Goal: Information Seeking & Learning: Learn about a topic

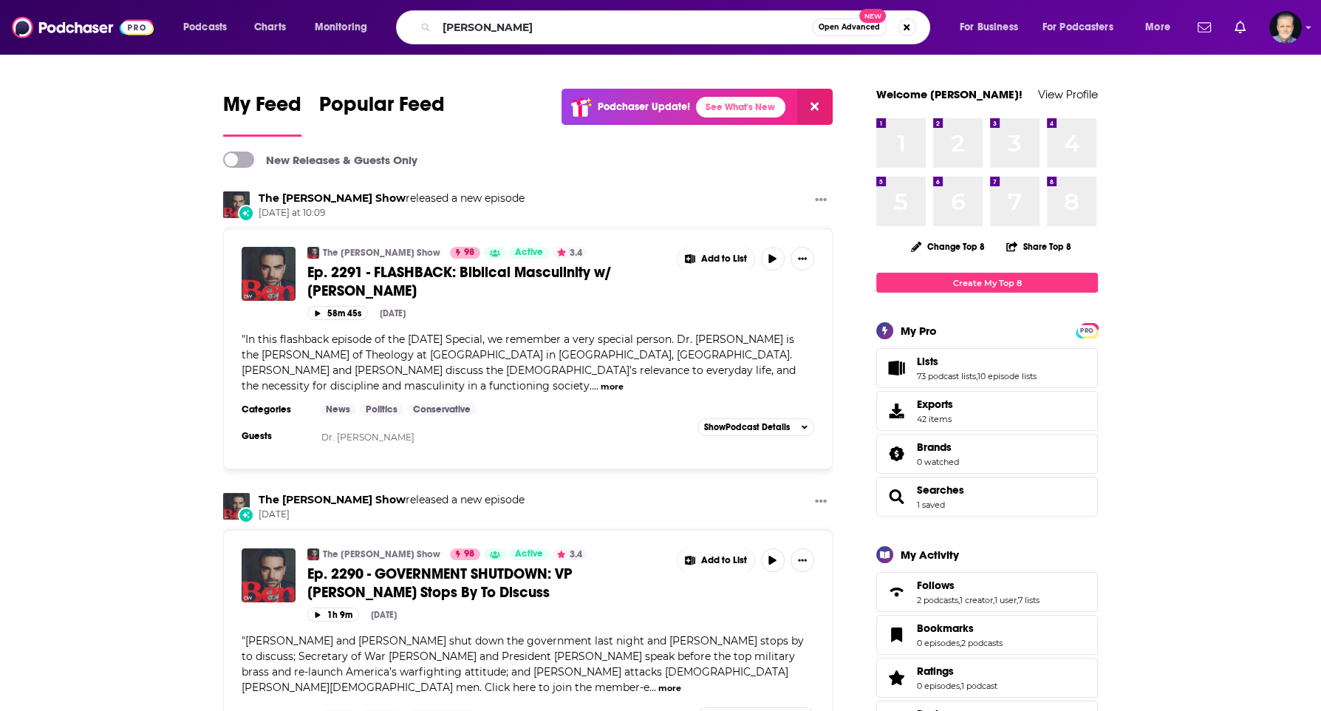
type input "[PERSON_NAME]"
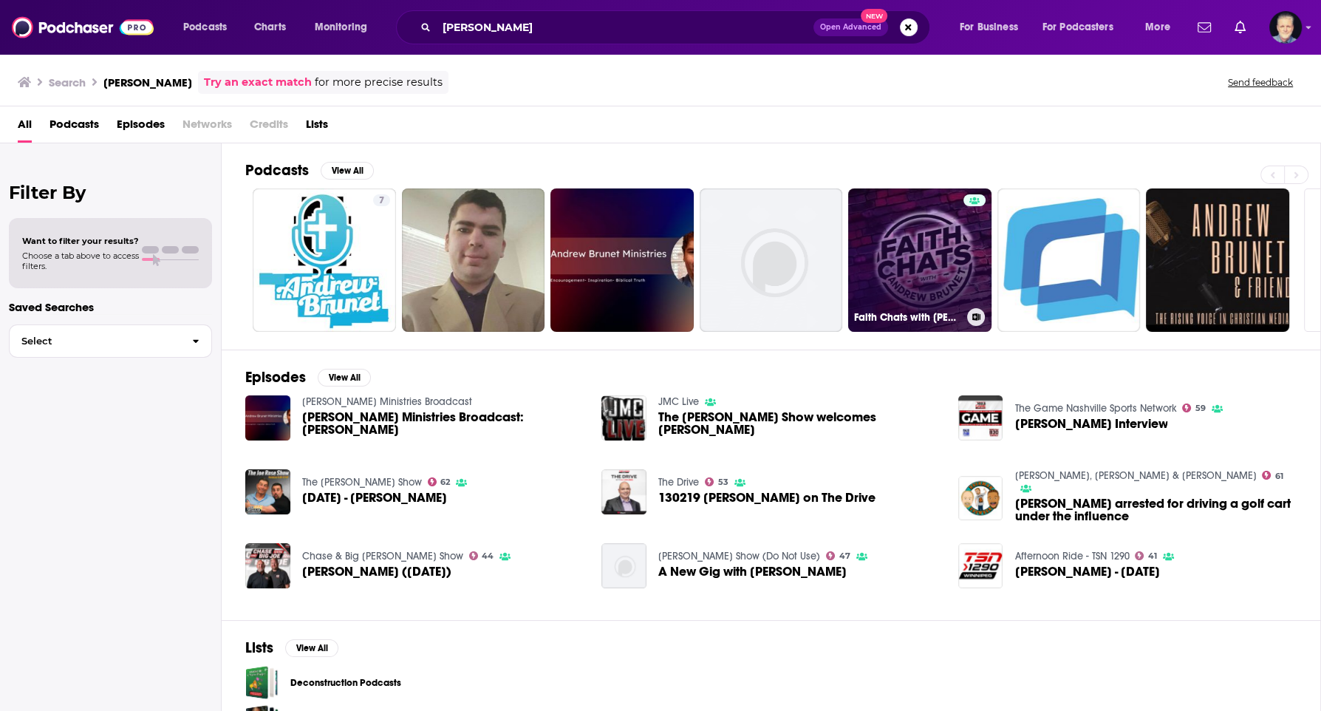
click at [906, 241] on link "Faith Chats with [PERSON_NAME]" at bounding box center [919, 259] width 143 height 143
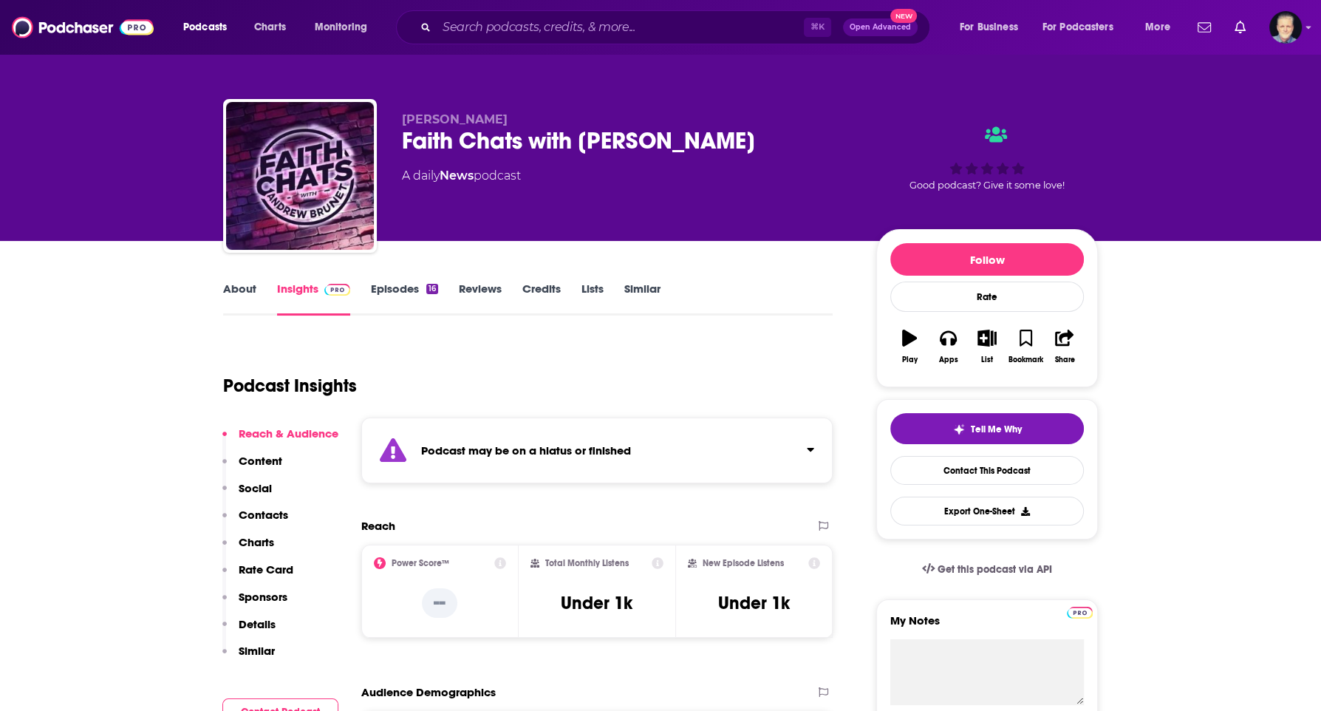
click at [396, 293] on link "Episodes 16" at bounding box center [404, 298] width 67 height 34
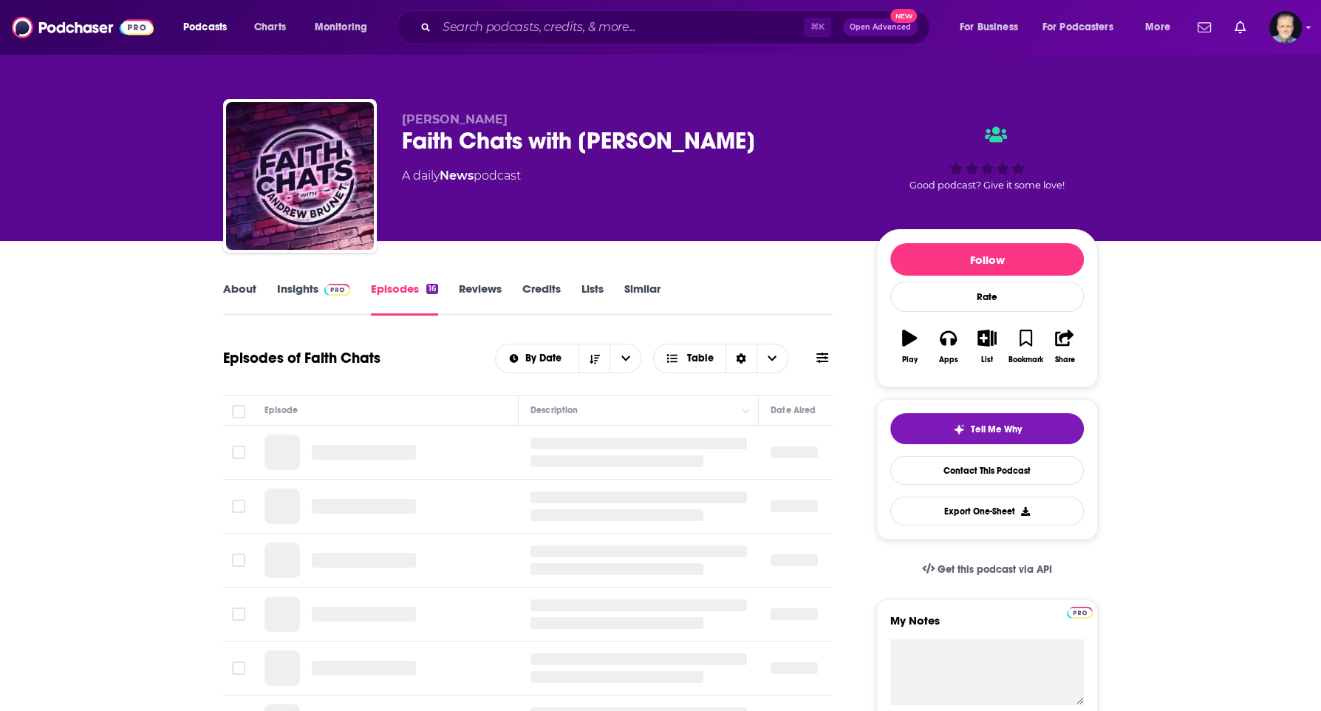
click at [318, 296] on link "Insights" at bounding box center [313, 298] width 73 height 34
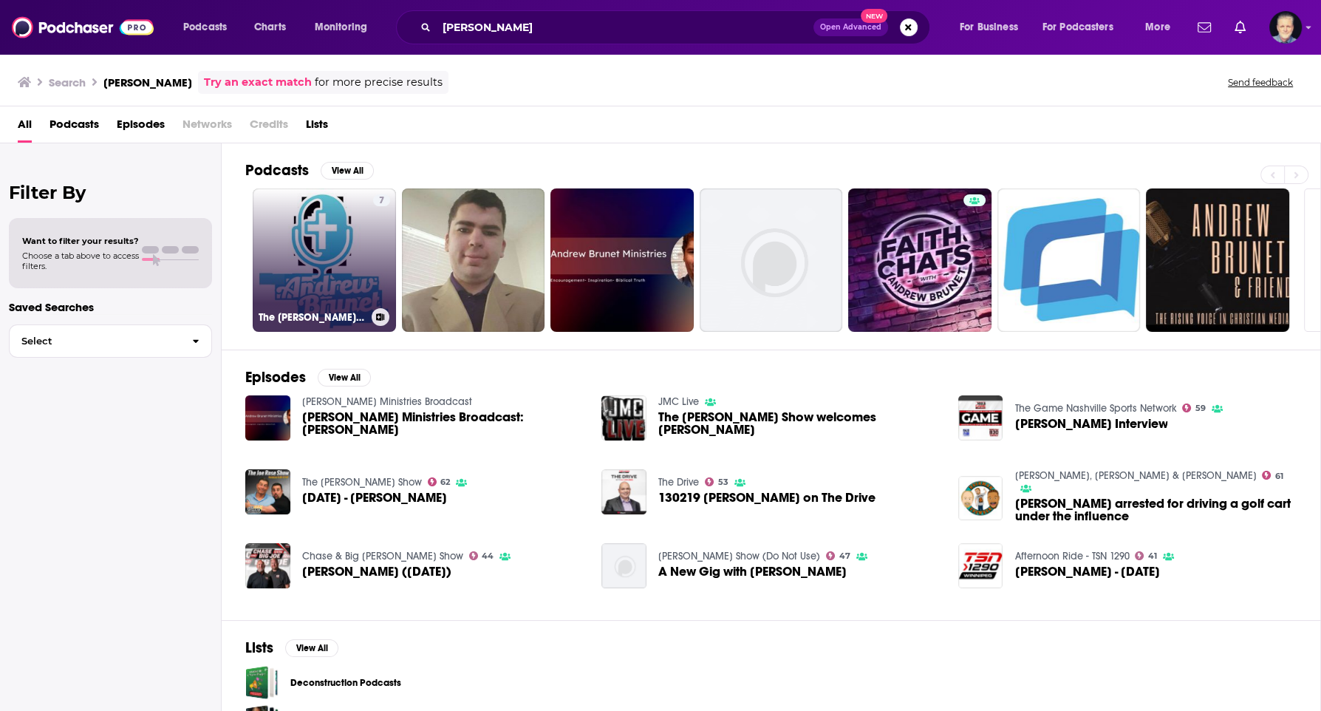
click at [314, 260] on link "7 The [PERSON_NAME] Podcast" at bounding box center [324, 259] width 143 height 143
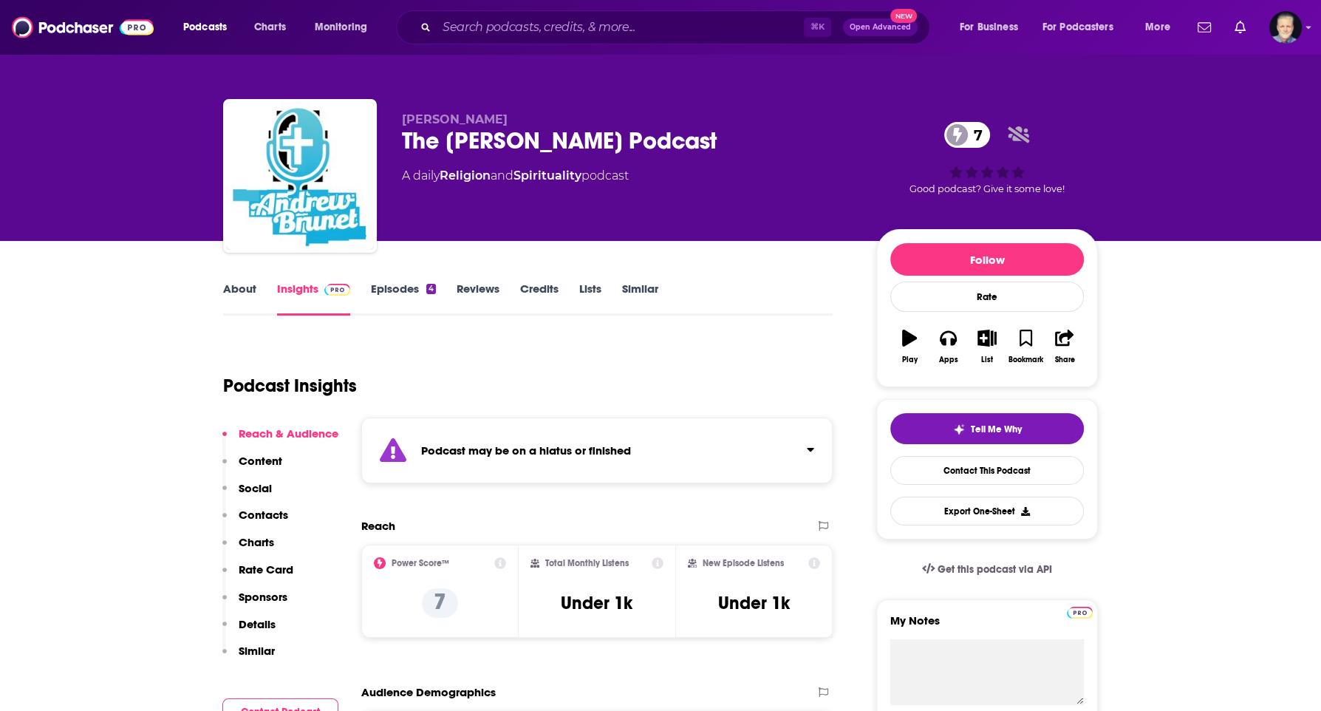
click at [372, 309] on link "Episodes 4" at bounding box center [403, 298] width 65 height 34
